Goal: Register for event/course

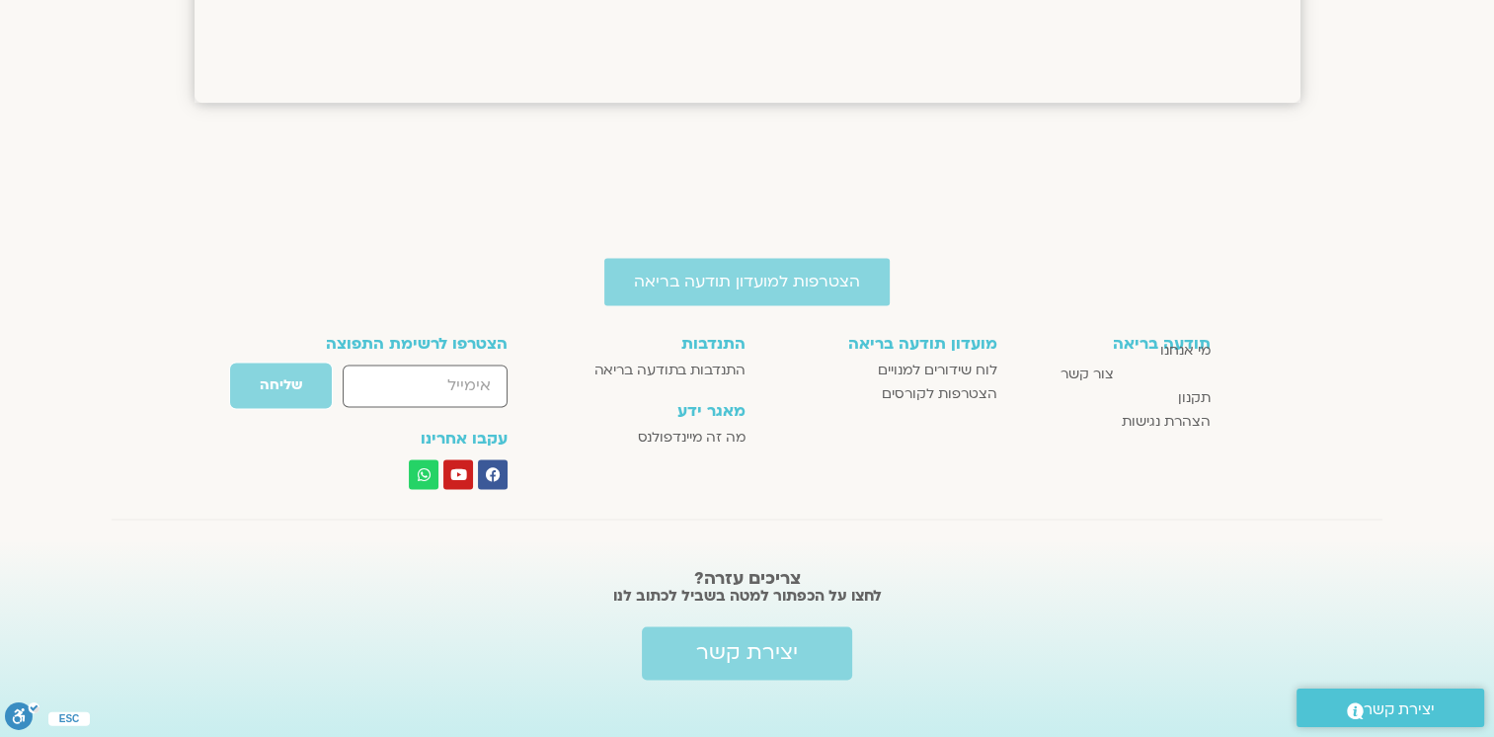
scroll to position [3072, 0]
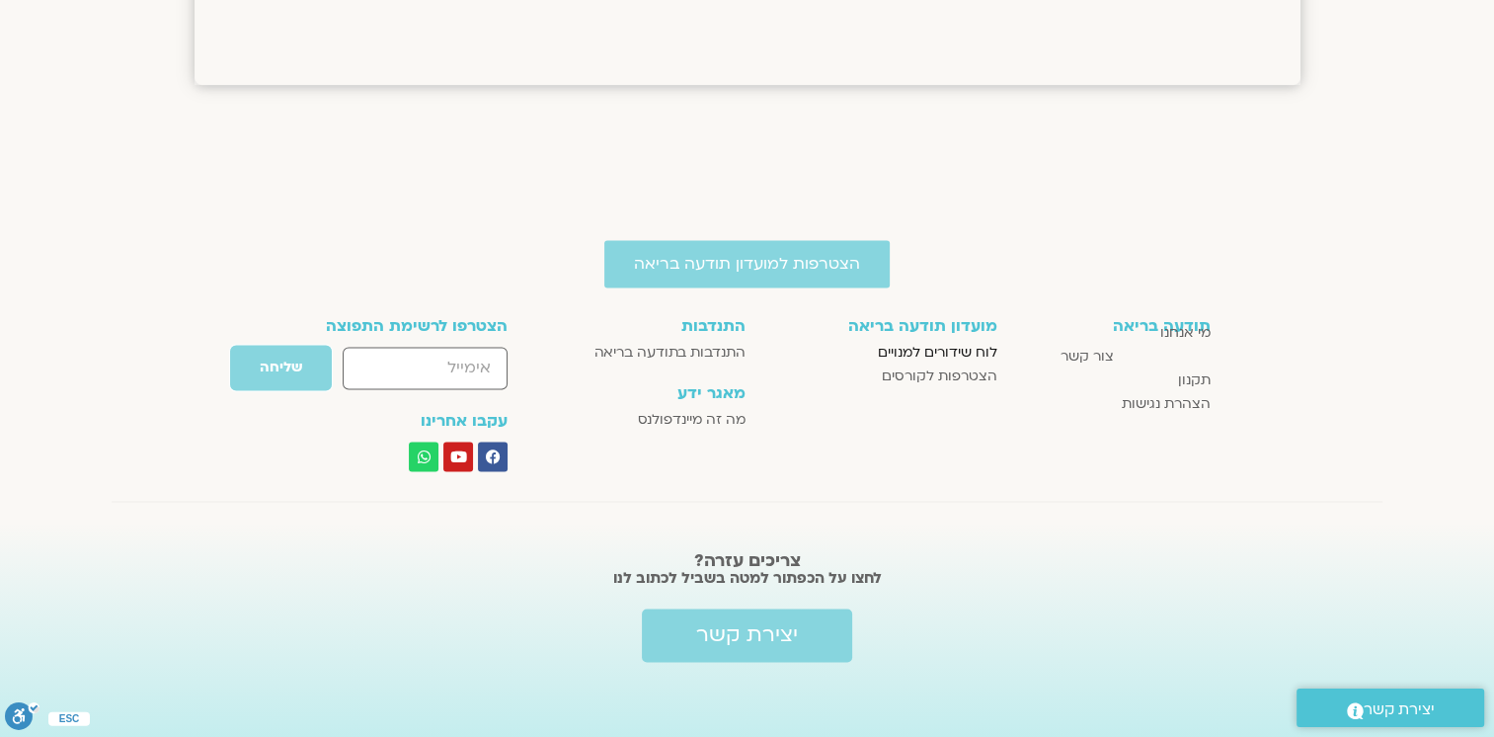
click at [935, 346] on span "לוח שידורים למנויים" at bounding box center [938, 353] width 120 height 24
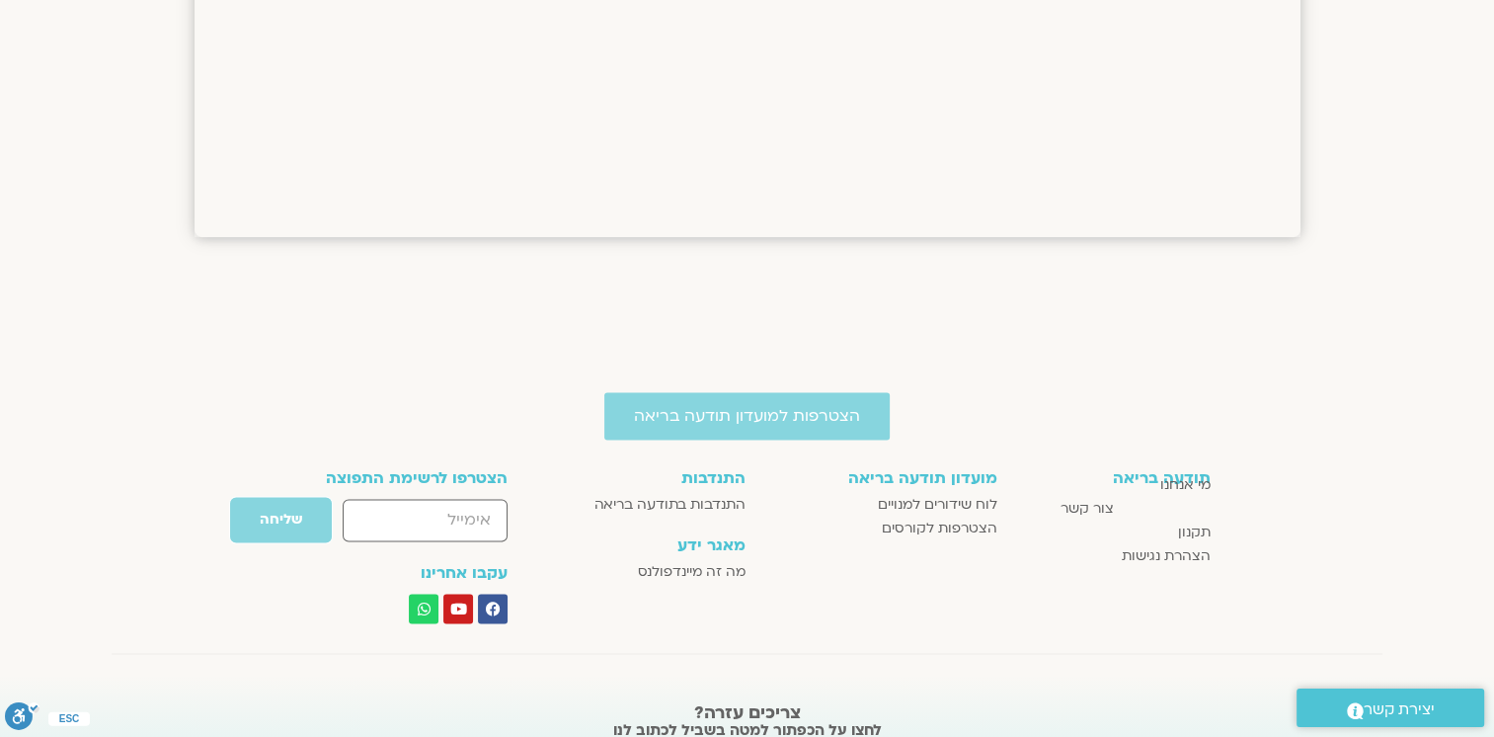
scroll to position [3072, 0]
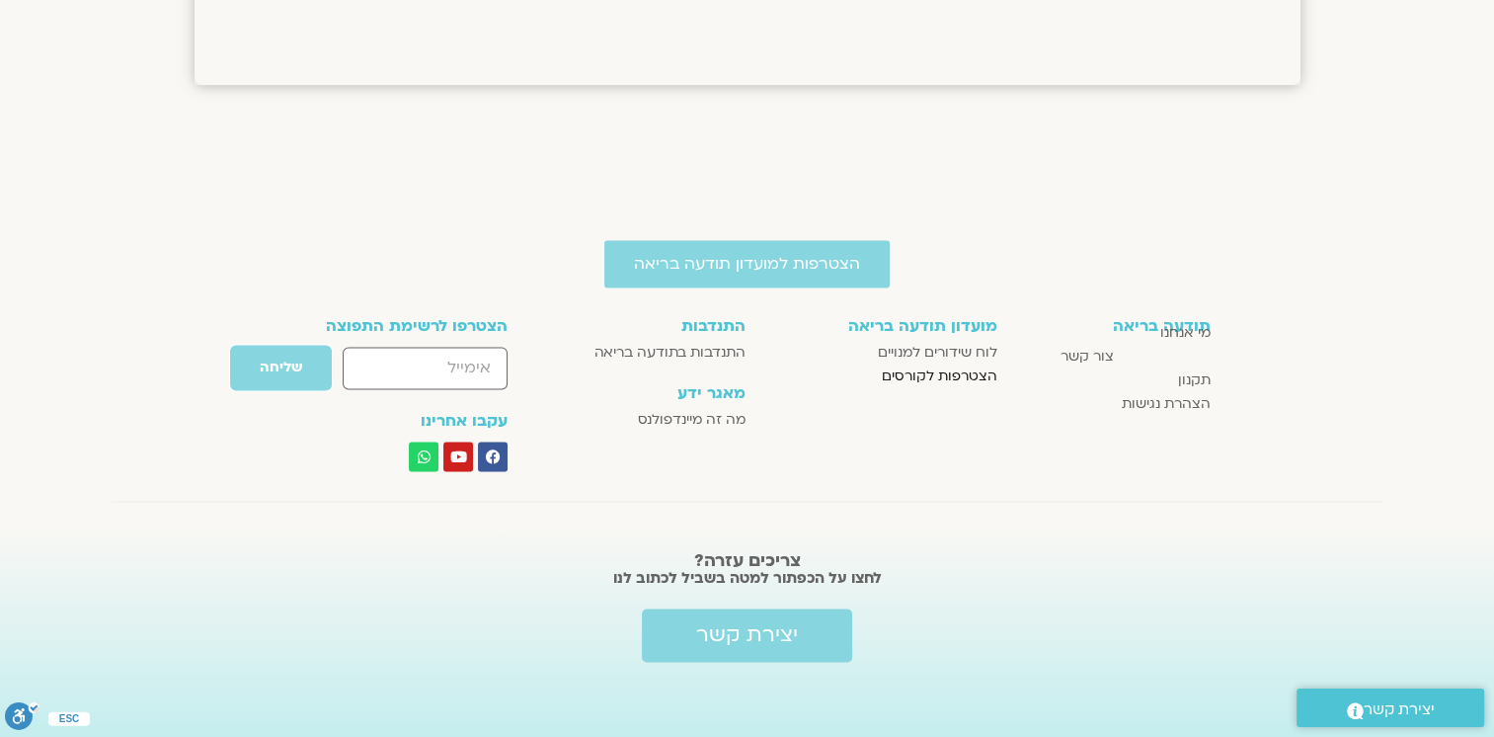
click at [930, 374] on span "הצטרפות לקורסים" at bounding box center [940, 376] width 116 height 24
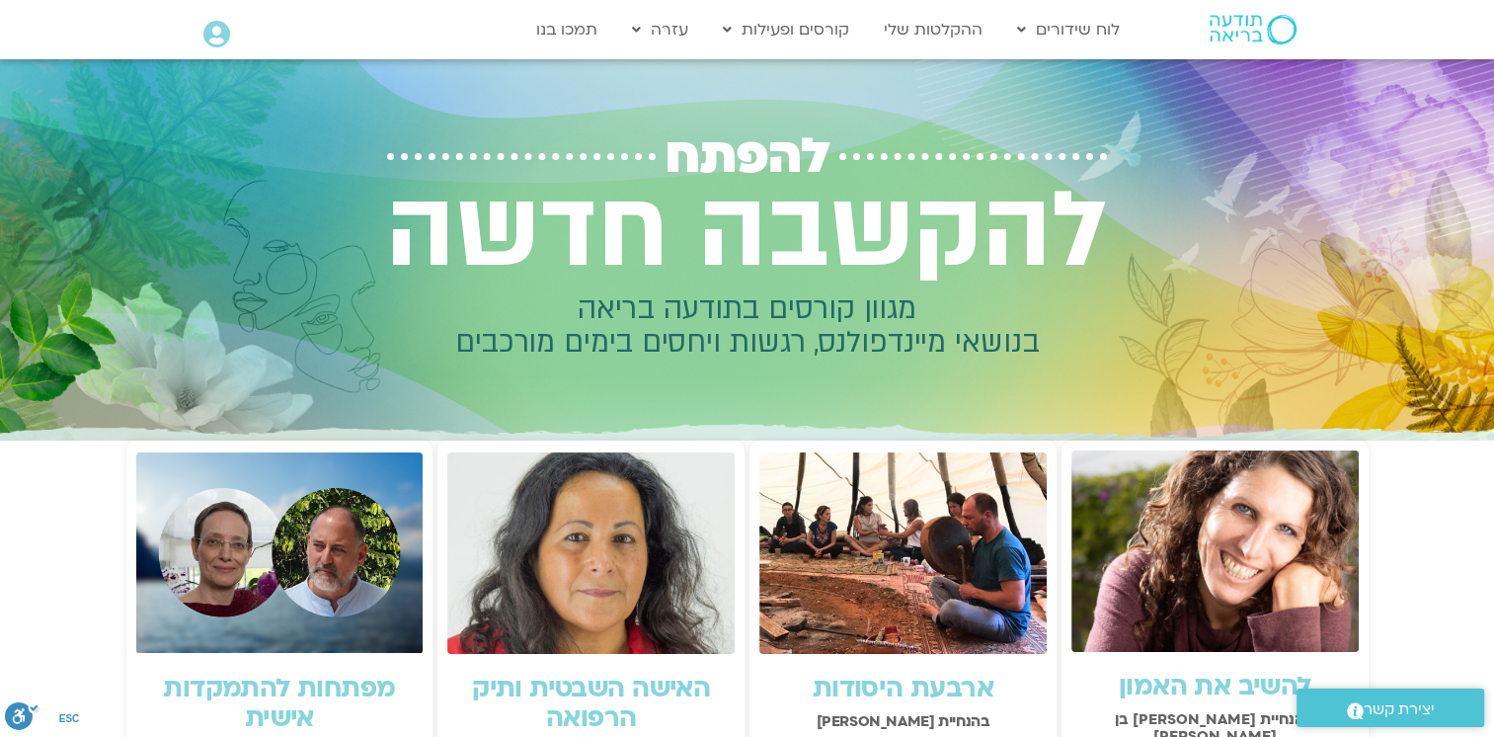
scroll to position [296, 0]
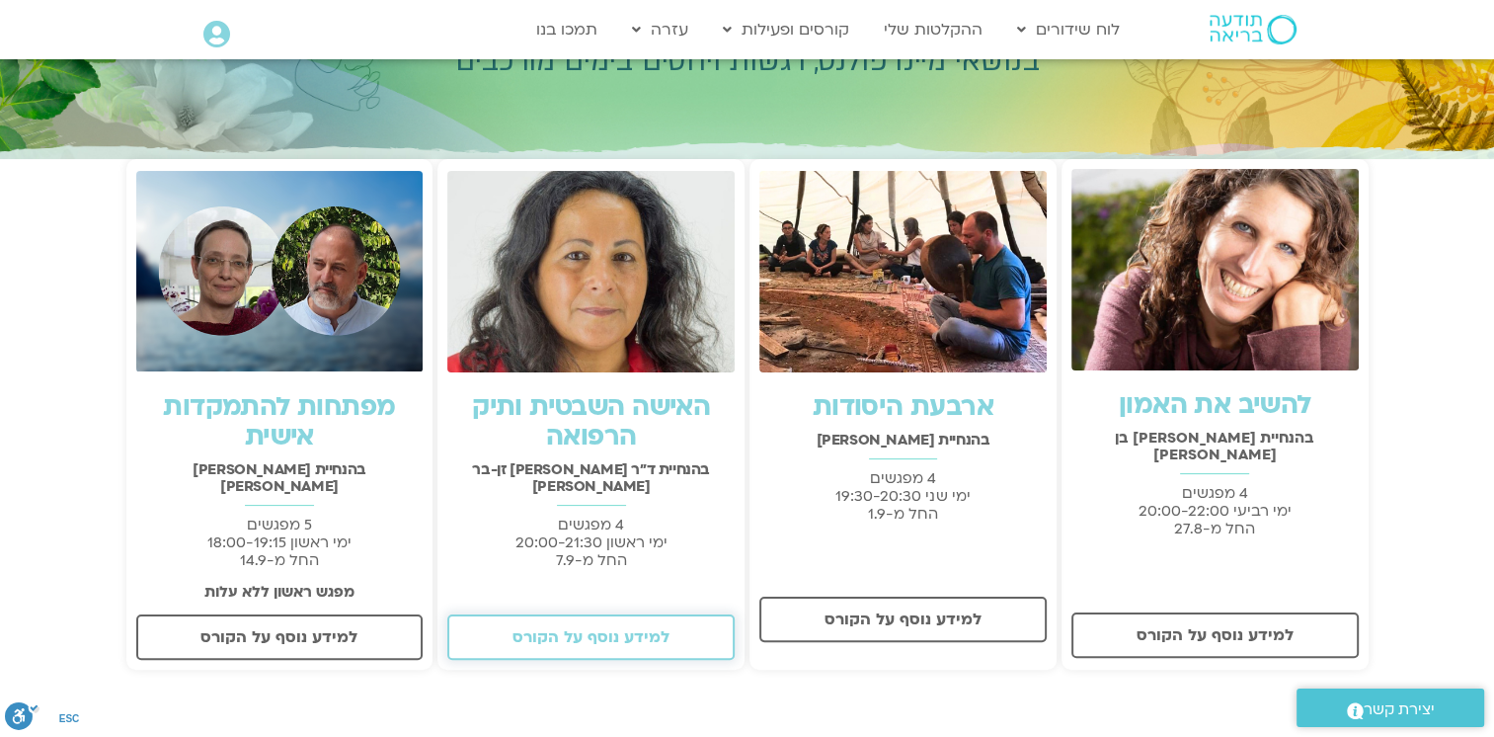
click at [581, 628] on span "למידע נוסף על הקורס" at bounding box center [591, 637] width 157 height 18
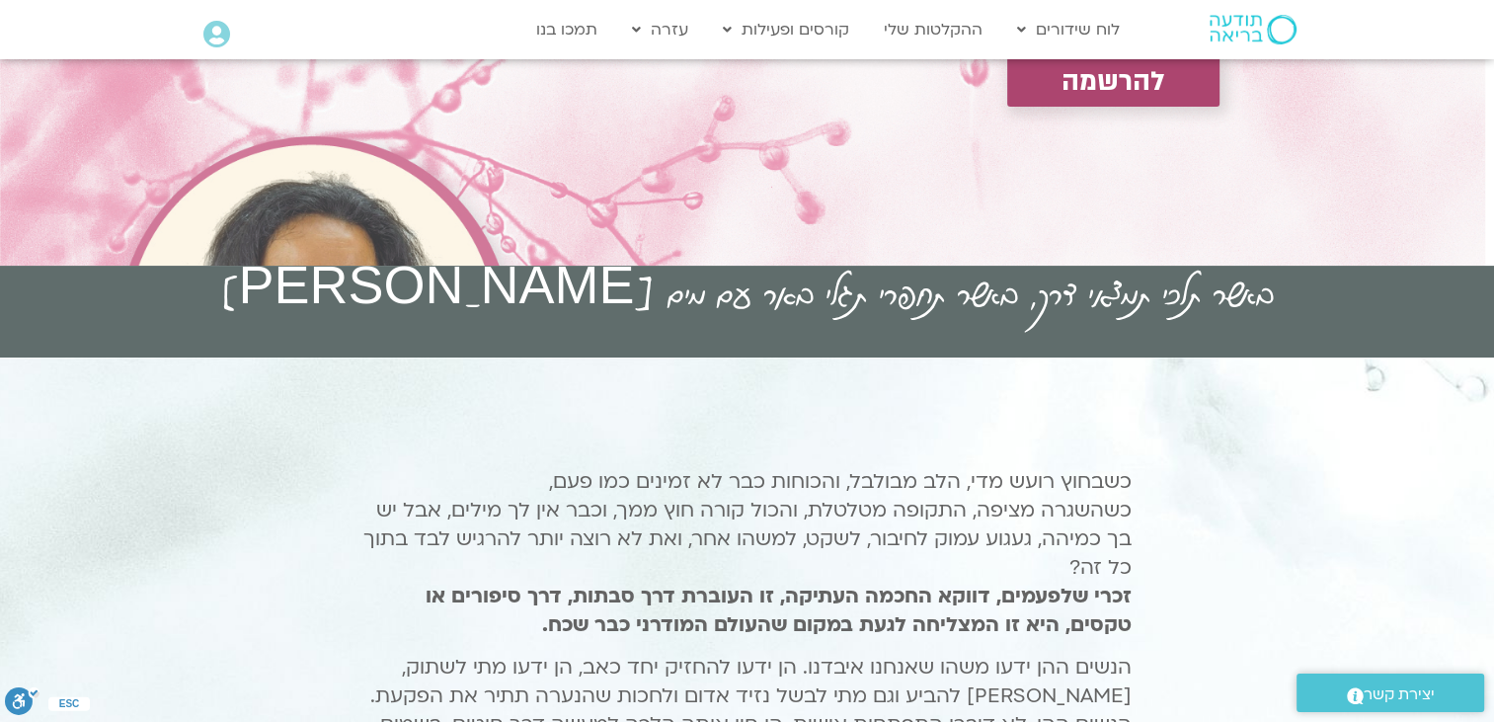
scroll to position [198, 0]
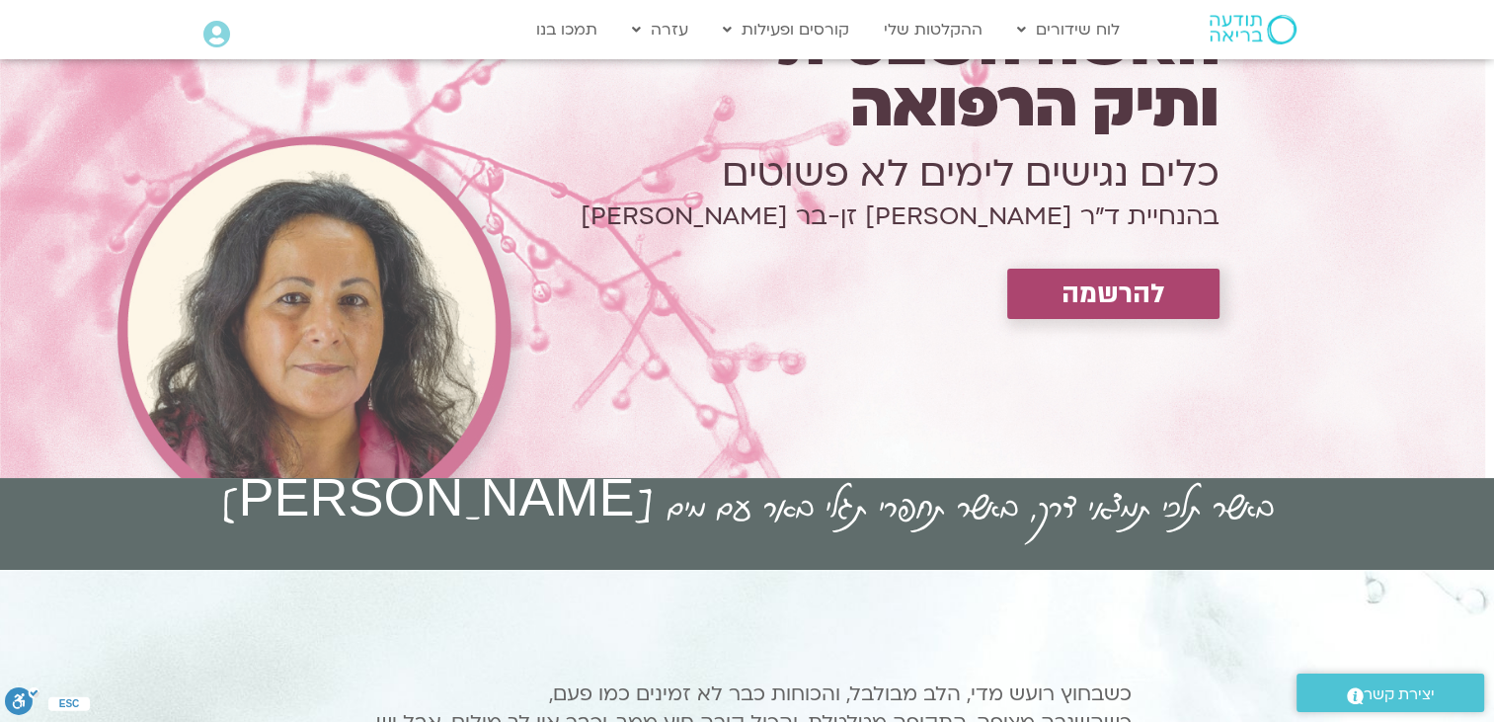
click at [1111, 298] on span "להרשמה" at bounding box center [1114, 294] width 104 height 31
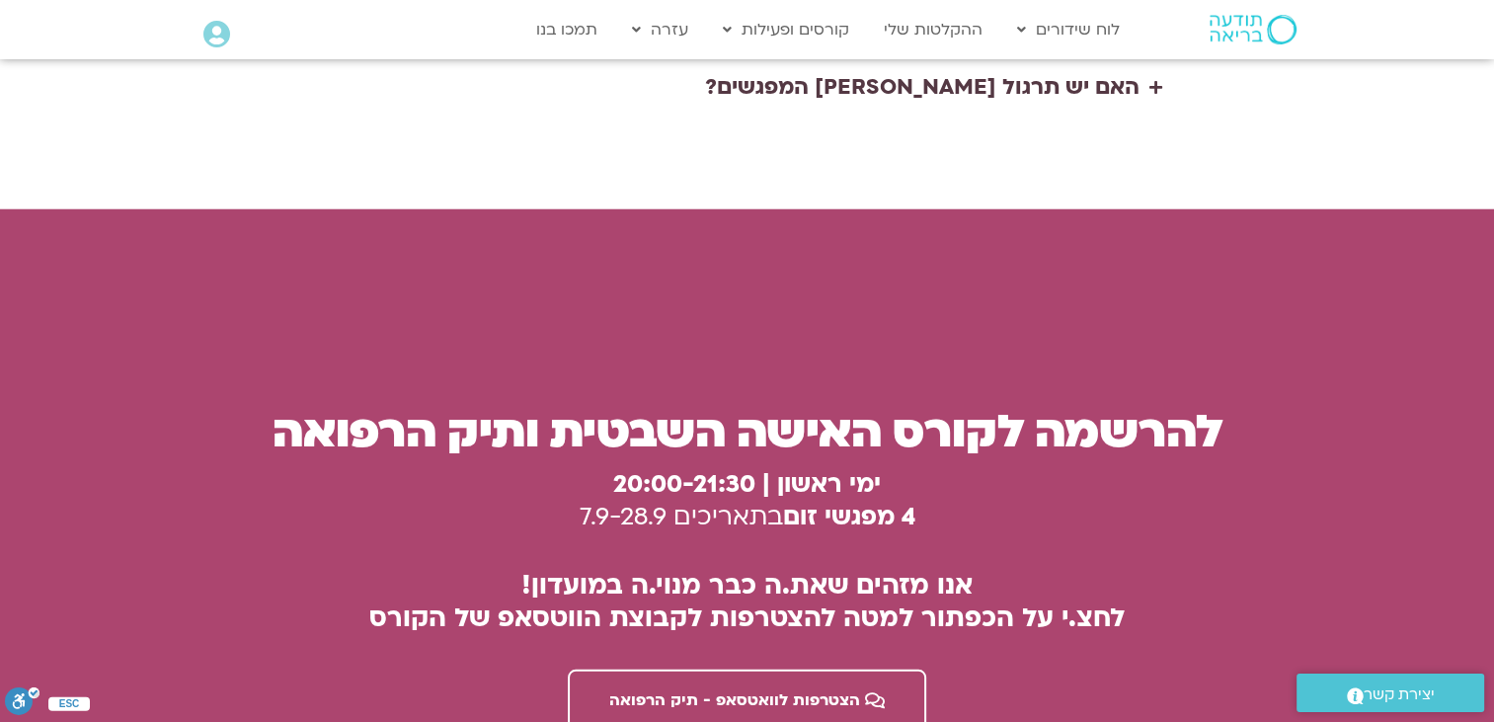
scroll to position [5215, 0]
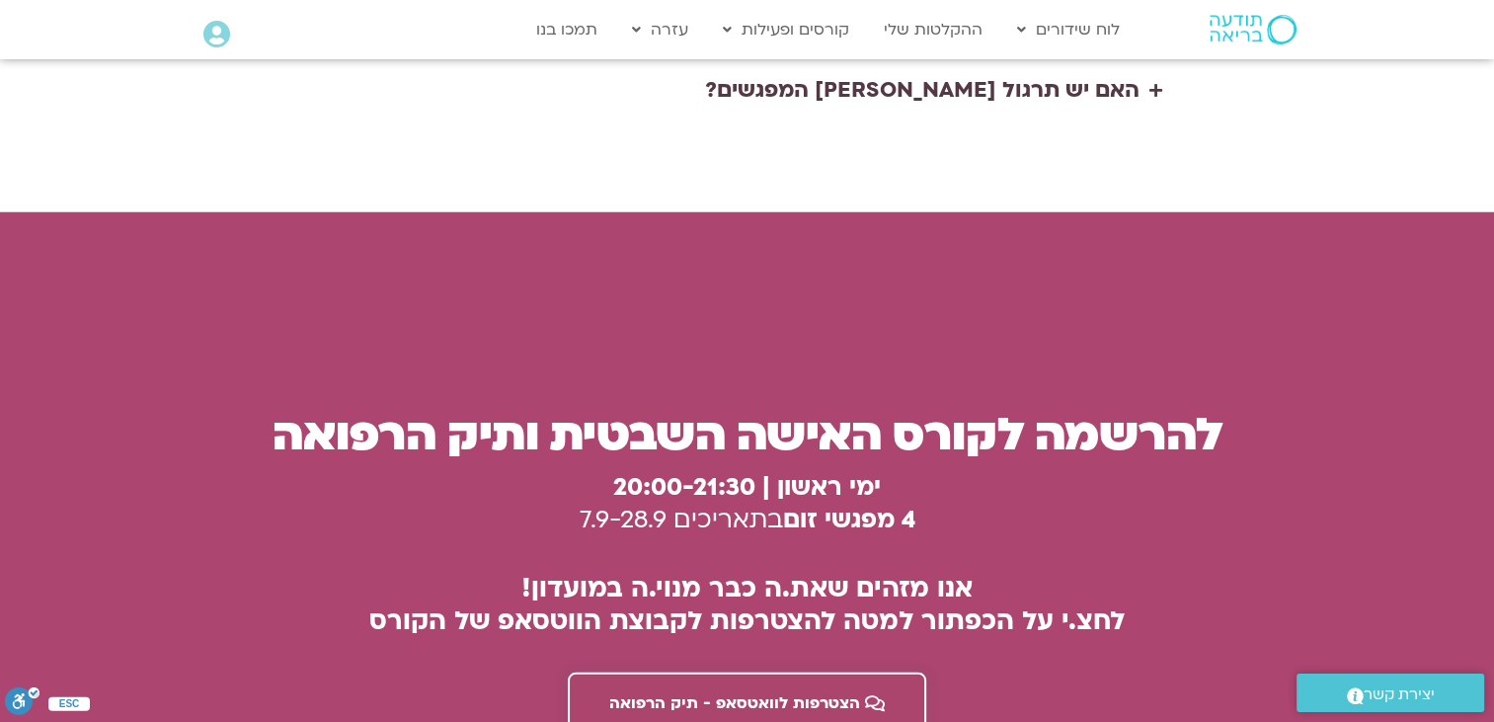
click at [771, 694] on span "הצטרפות לוואטסאפ - תיק הרפואה" at bounding box center [734, 703] width 251 height 18
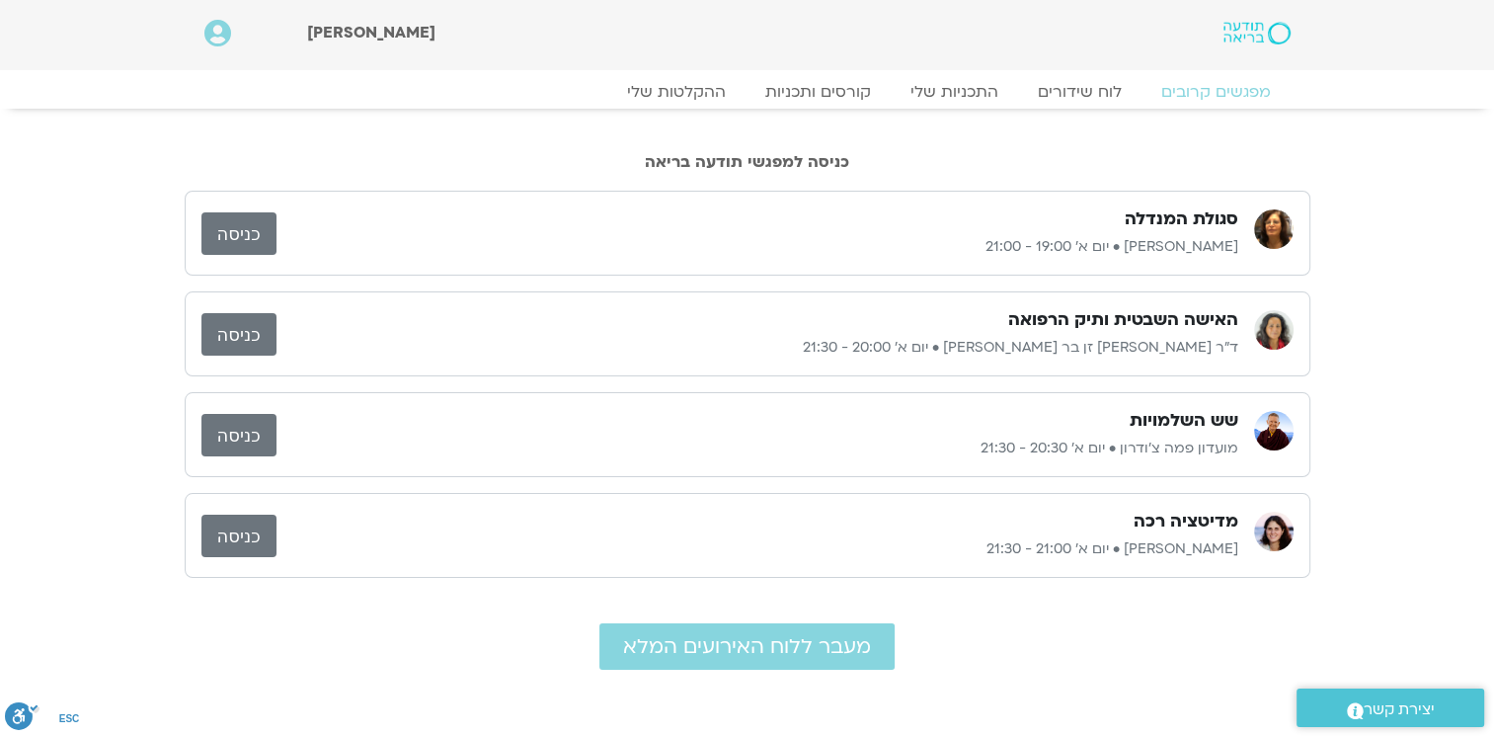
click at [261, 326] on link "כניסה" at bounding box center [238, 334] width 75 height 42
